Goal: Navigation & Orientation: Find specific page/section

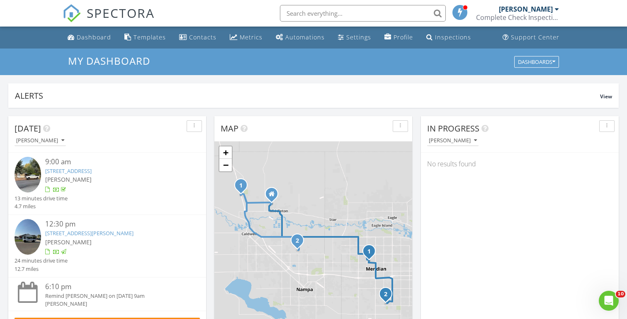
scroll to position [756, 628]
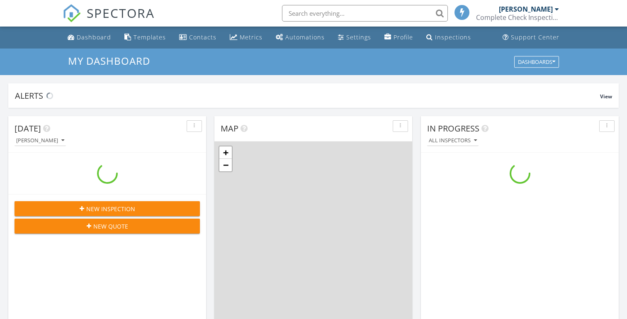
scroll to position [756, 628]
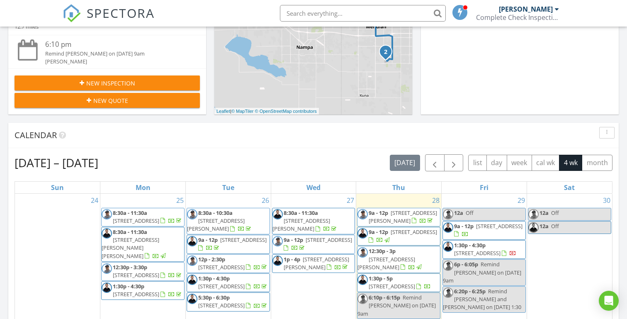
scroll to position [244, 0]
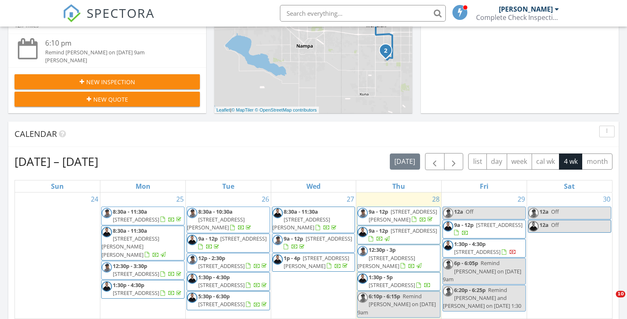
click at [211, 119] on div "[DATE] [PERSON_NAME] 9:00 am [STREET_ADDRESS] [PERSON_NAME] 13 minutes drive ti…" at bounding box center [313, 241] width 627 height 755
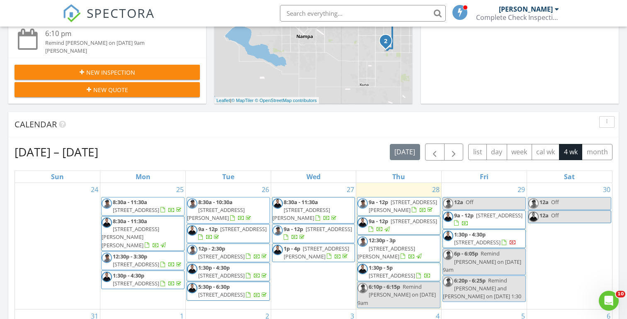
scroll to position [256, 0]
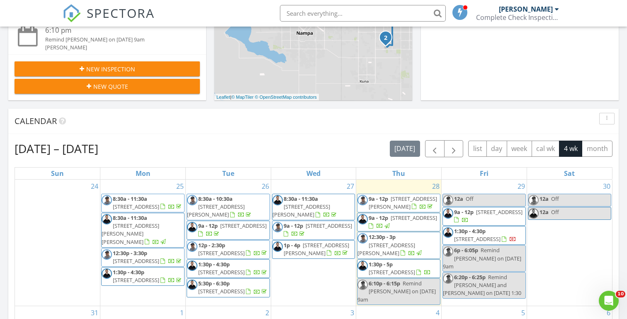
click at [210, 106] on div "Today Michael Hasson 9:00 am 15881 Purple Sage Rd, Caldwell, ID 83607 Michael H…" at bounding box center [313, 228] width 627 height 755
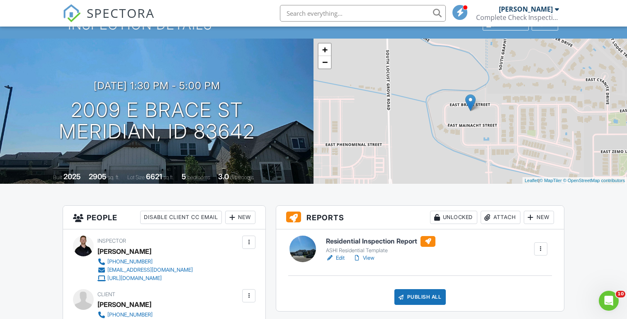
scroll to position [25, 0]
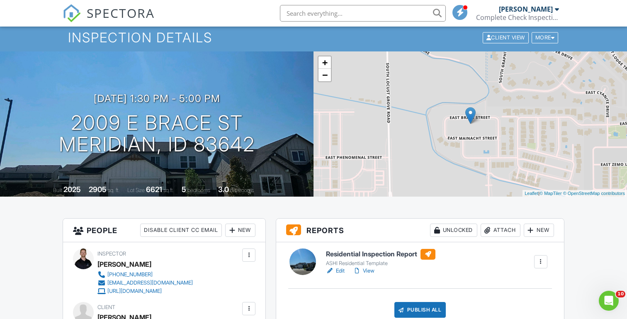
click at [367, 270] on link "View" at bounding box center [364, 271] width 22 height 8
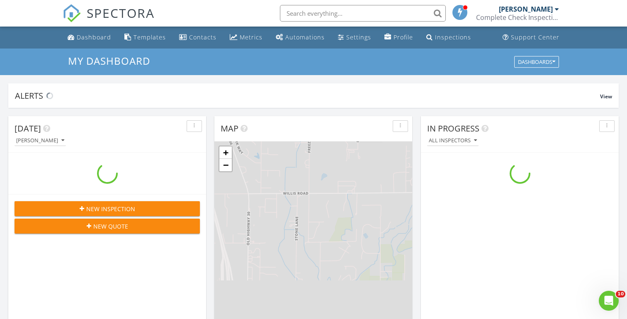
scroll to position [756, 628]
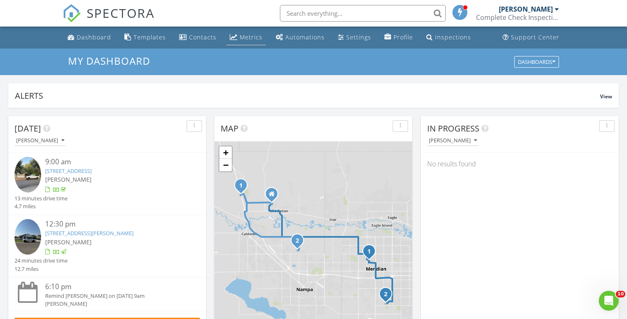
click at [241, 40] on div "Metrics" at bounding box center [251, 37] width 23 height 8
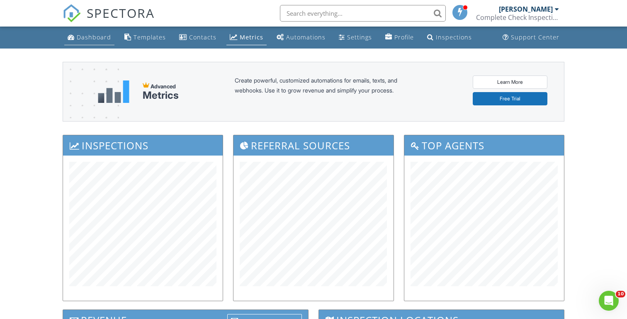
click at [87, 40] on div "Dashboard" at bounding box center [94, 37] width 34 height 8
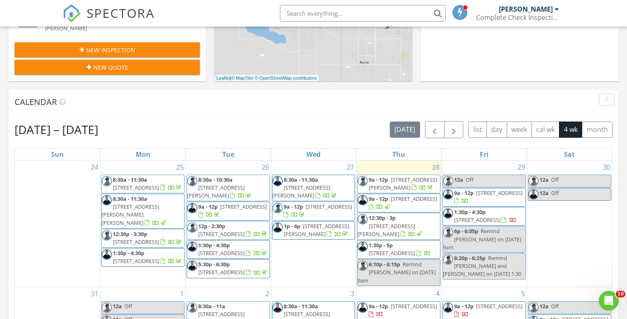
scroll to position [275, 0]
click at [210, 85] on div "Today Michael Hasson 9:00 am 15881 Purple Sage Rd, Caldwell, ID 83607 Michael H…" at bounding box center [313, 210] width 627 height 755
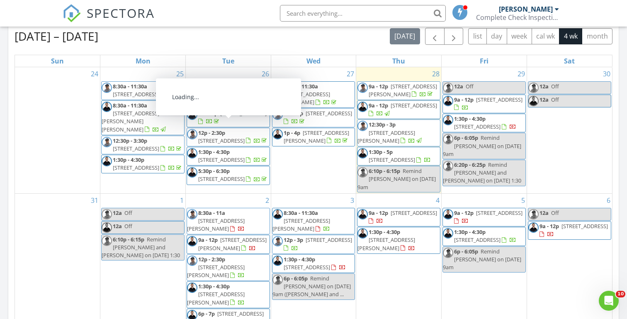
scroll to position [0, 0]
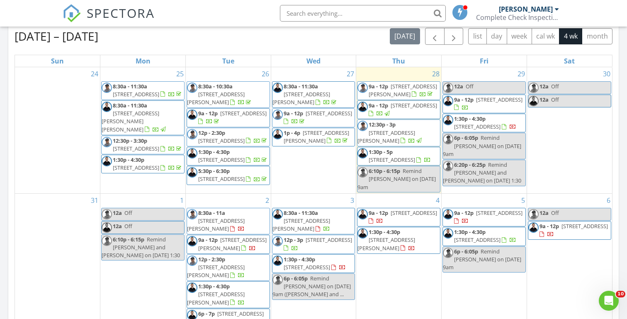
click at [5, 115] on div "[DATE] [PERSON_NAME] 9:00 am [STREET_ADDRESS] [PERSON_NAME] 13 minutes drive ti…" at bounding box center [313, 116] width 627 height 755
click at [4, 105] on div "[DATE] [PERSON_NAME] 9:00 am [STREET_ADDRESS] [PERSON_NAME] 13 minutes drive ti…" at bounding box center [313, 116] width 627 height 755
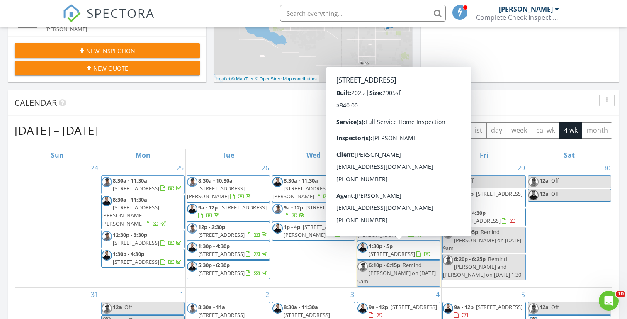
scroll to position [268, 0]
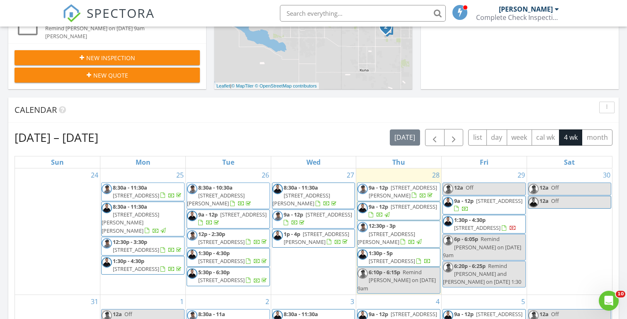
click at [280, 94] on div "[DATE] [PERSON_NAME] 9:00 am [STREET_ADDRESS] [PERSON_NAME] 13 minutes drive ti…" at bounding box center [313, 217] width 627 height 755
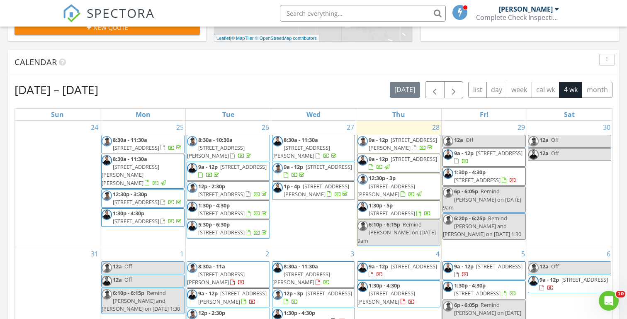
scroll to position [318, 0]
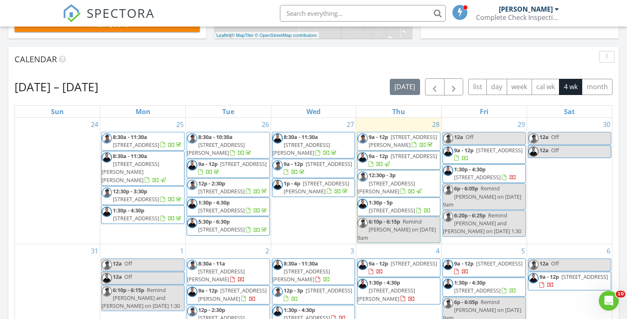
click at [213, 43] on div "[DATE] [PERSON_NAME] 9:00 am [STREET_ADDRESS] [PERSON_NAME] 13 minutes drive ti…" at bounding box center [313, 167] width 627 height 755
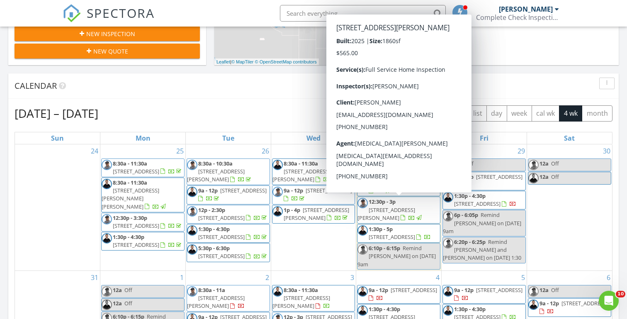
scroll to position [273, 0]
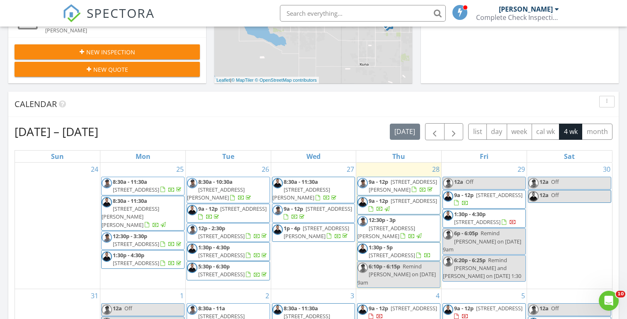
click at [476, 199] on span "[STREET_ADDRESS]" at bounding box center [499, 194] width 46 height 7
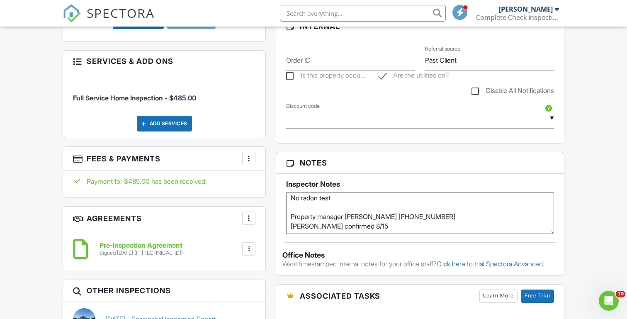
scroll to position [18, 0]
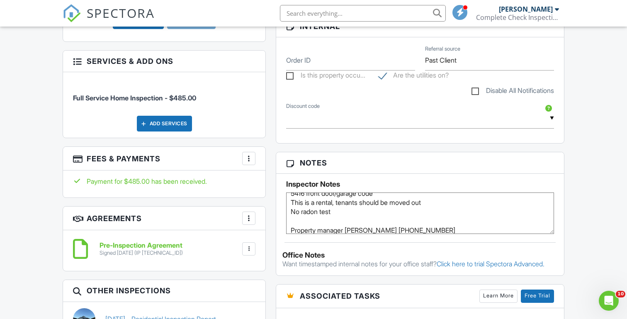
click at [28, 190] on div "Dashboard Templates Contacts Metrics Automations Settings Profile Inspections S…" at bounding box center [313, 227] width 627 height 1208
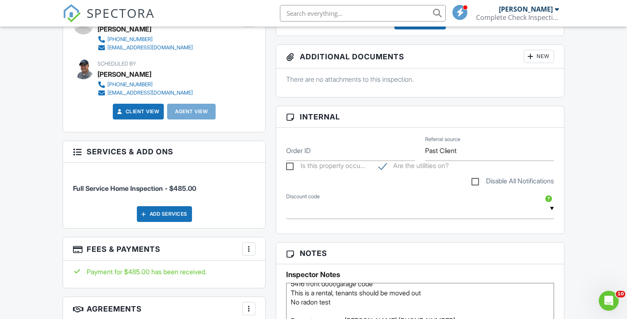
scroll to position [396, 0]
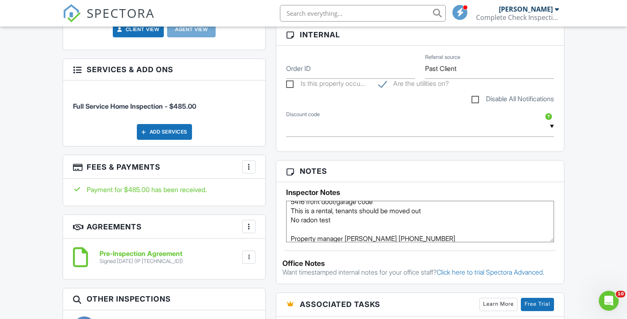
click at [42, 221] on div "Dashboard Templates Contacts Metrics Automations Settings Profile Inspections S…" at bounding box center [313, 235] width 627 height 1208
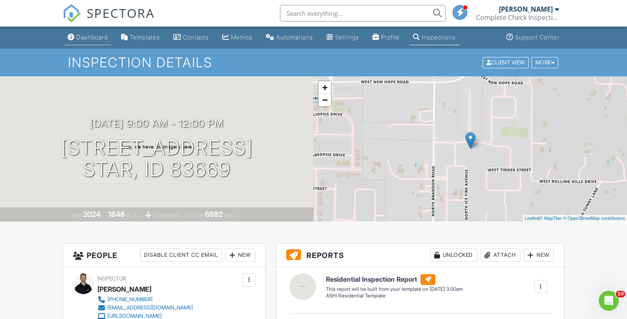
scroll to position [0, 0]
click at [88, 39] on div "Dashboard" at bounding box center [92, 37] width 32 height 7
